Goal: Transaction & Acquisition: Download file/media

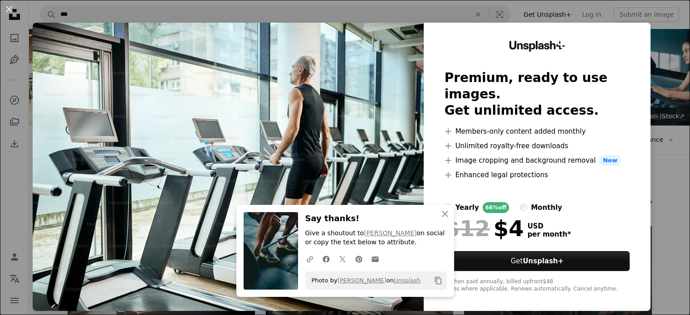
scroll to position [570, 0]
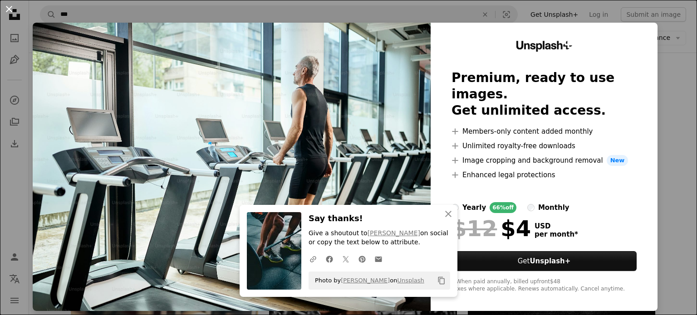
click at [7, 7] on button "An X shape" at bounding box center [9, 9] width 11 height 11
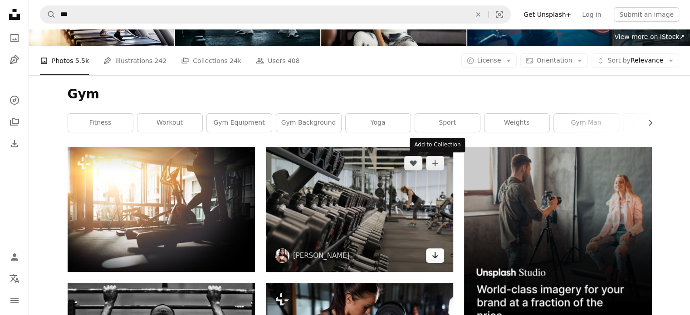
scroll to position [80, 0]
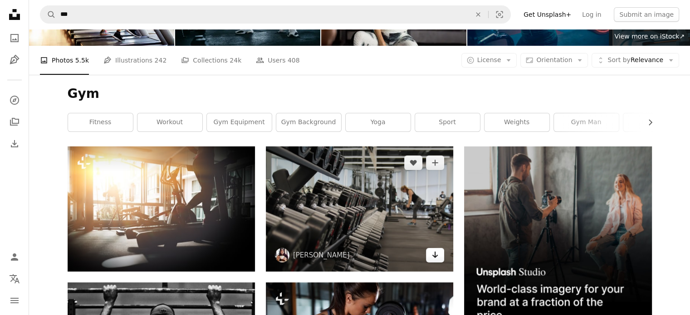
click at [438, 256] on icon "Arrow pointing down" at bounding box center [435, 255] width 7 height 11
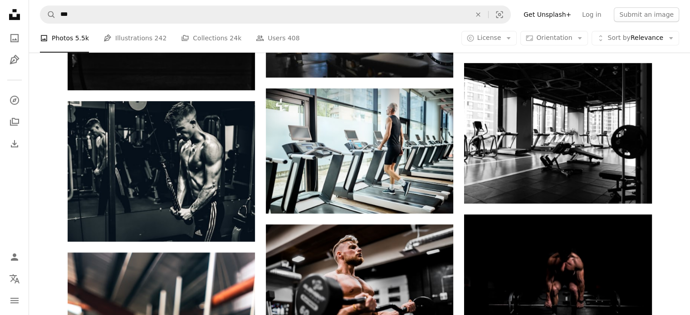
scroll to position [565, 0]
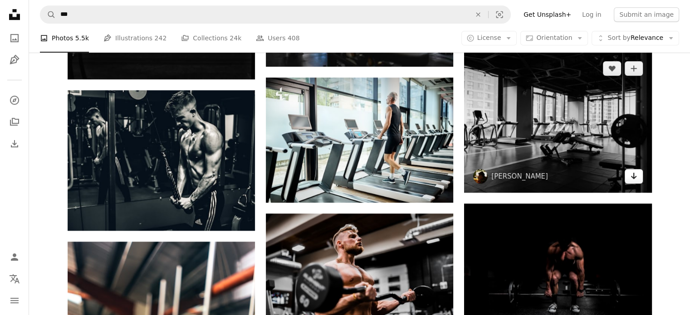
click at [633, 177] on icon "Arrow pointing down" at bounding box center [633, 176] width 7 height 11
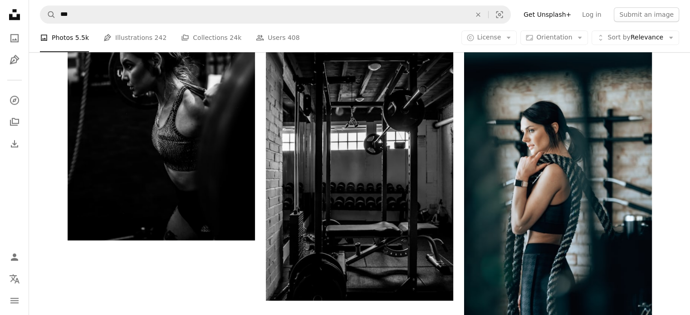
scroll to position [1138, 0]
